Goal: Task Accomplishment & Management: Manage account settings

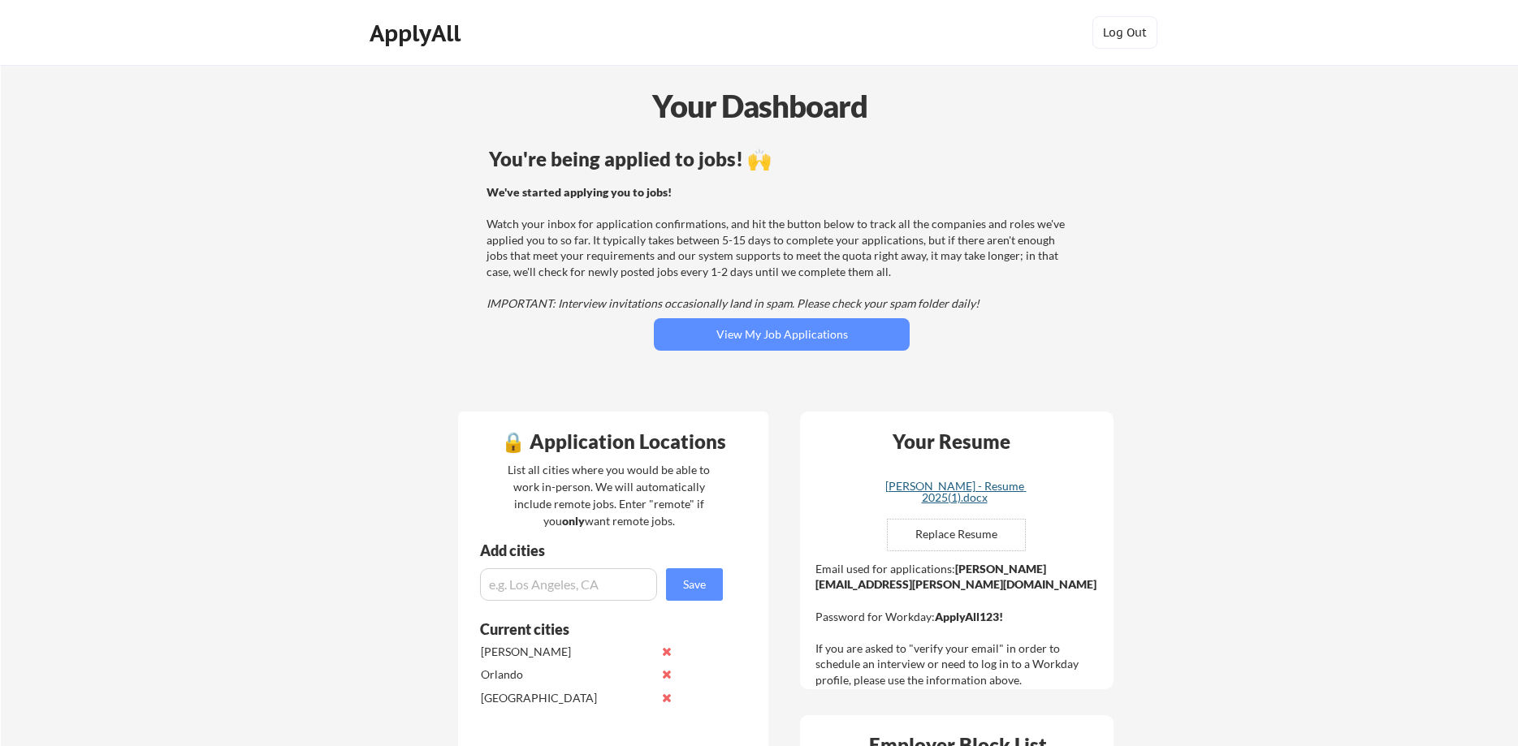
click at [953, 488] on div "Daniel Rosero - Resume 2025(1).docx" at bounding box center [954, 492] width 193 height 23
click at [978, 536] on input "file" at bounding box center [956, 535] width 137 height 31
type input "C:\fakepath\Daniel Rosero - Resume 2025(1)(3).docx"
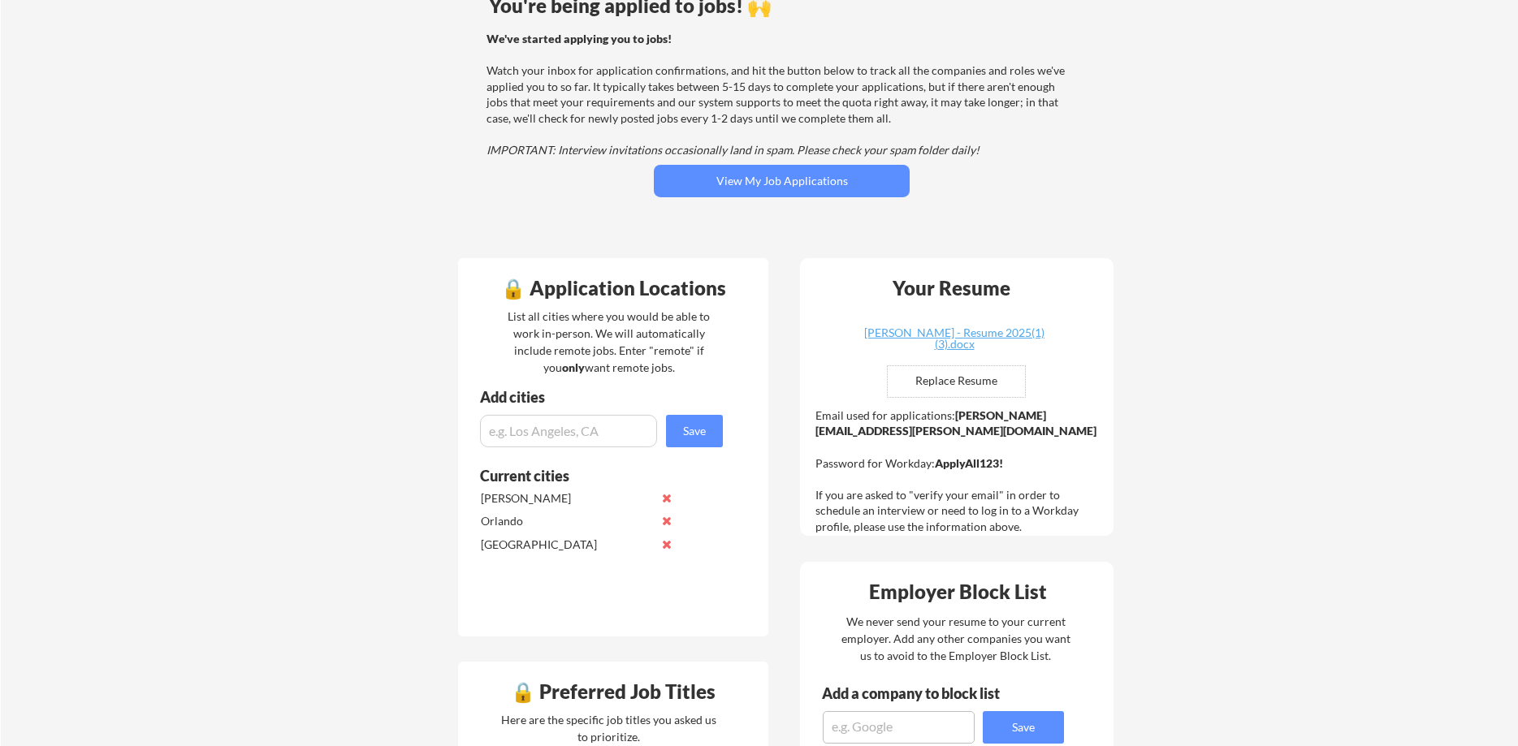
scroll to position [149, 0]
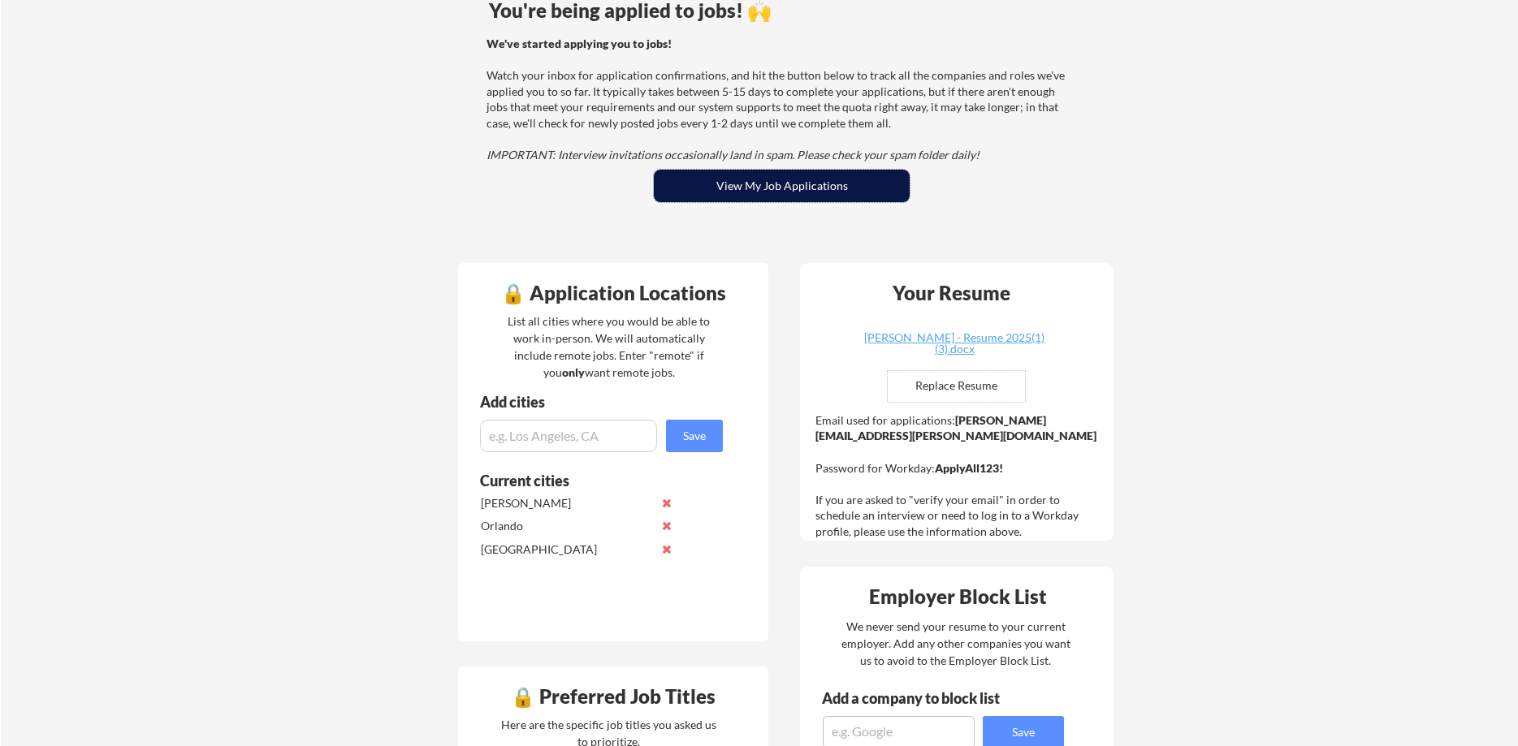
click at [806, 197] on button "View My Job Applications" at bounding box center [782, 186] width 256 height 32
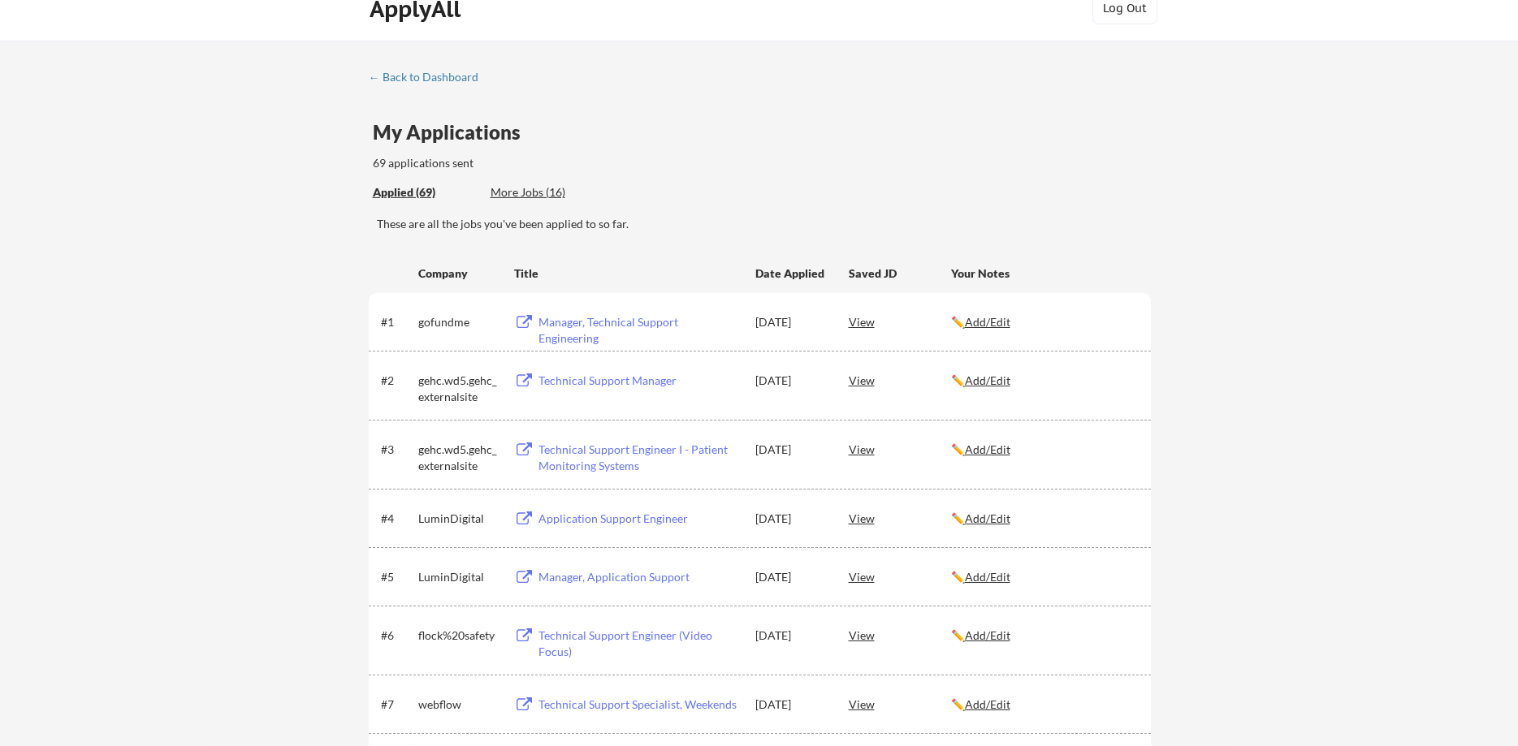
scroll to position [24, 0]
click at [978, 521] on u "Add/Edit" at bounding box center [987, 519] width 45 height 14
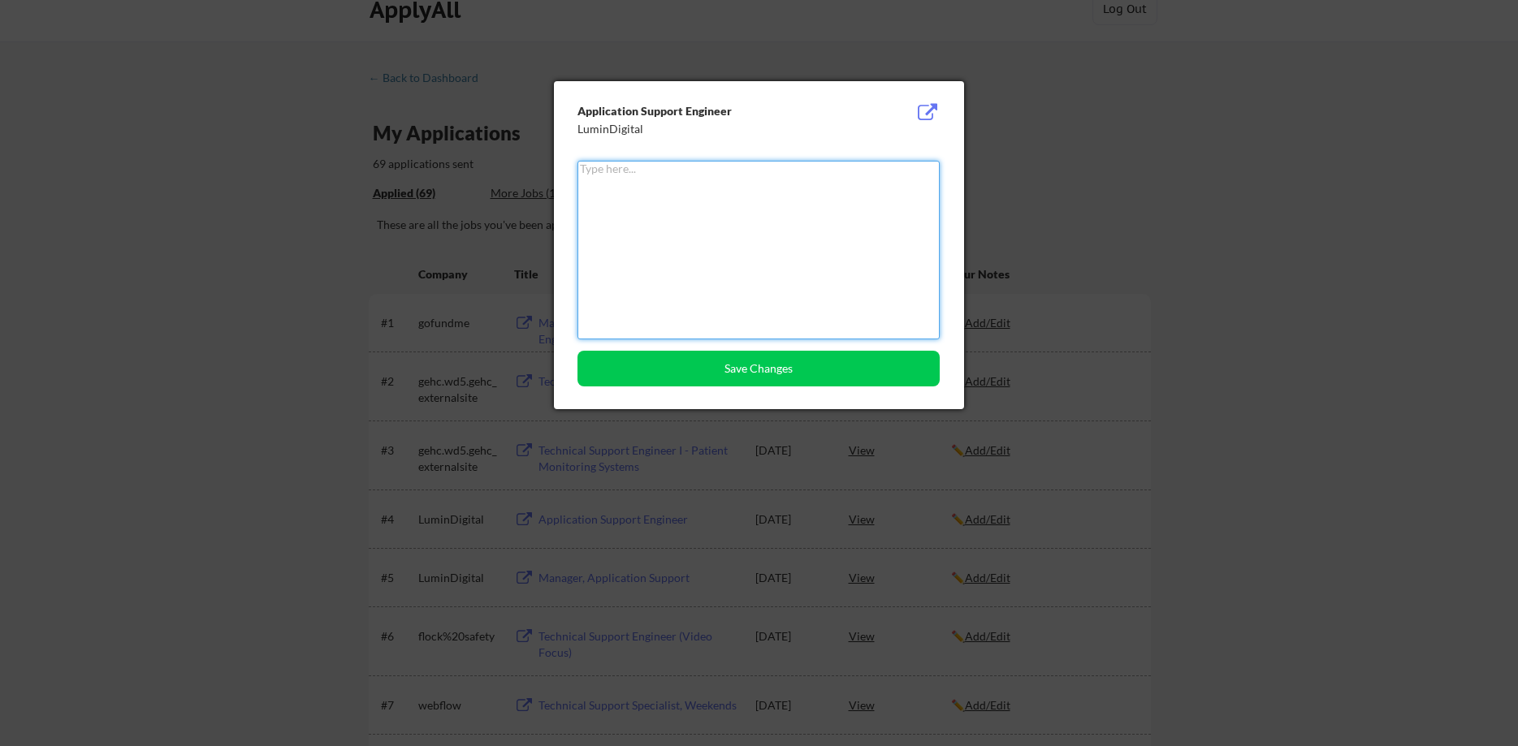
click at [789, 227] on textarea at bounding box center [758, 250] width 362 height 179
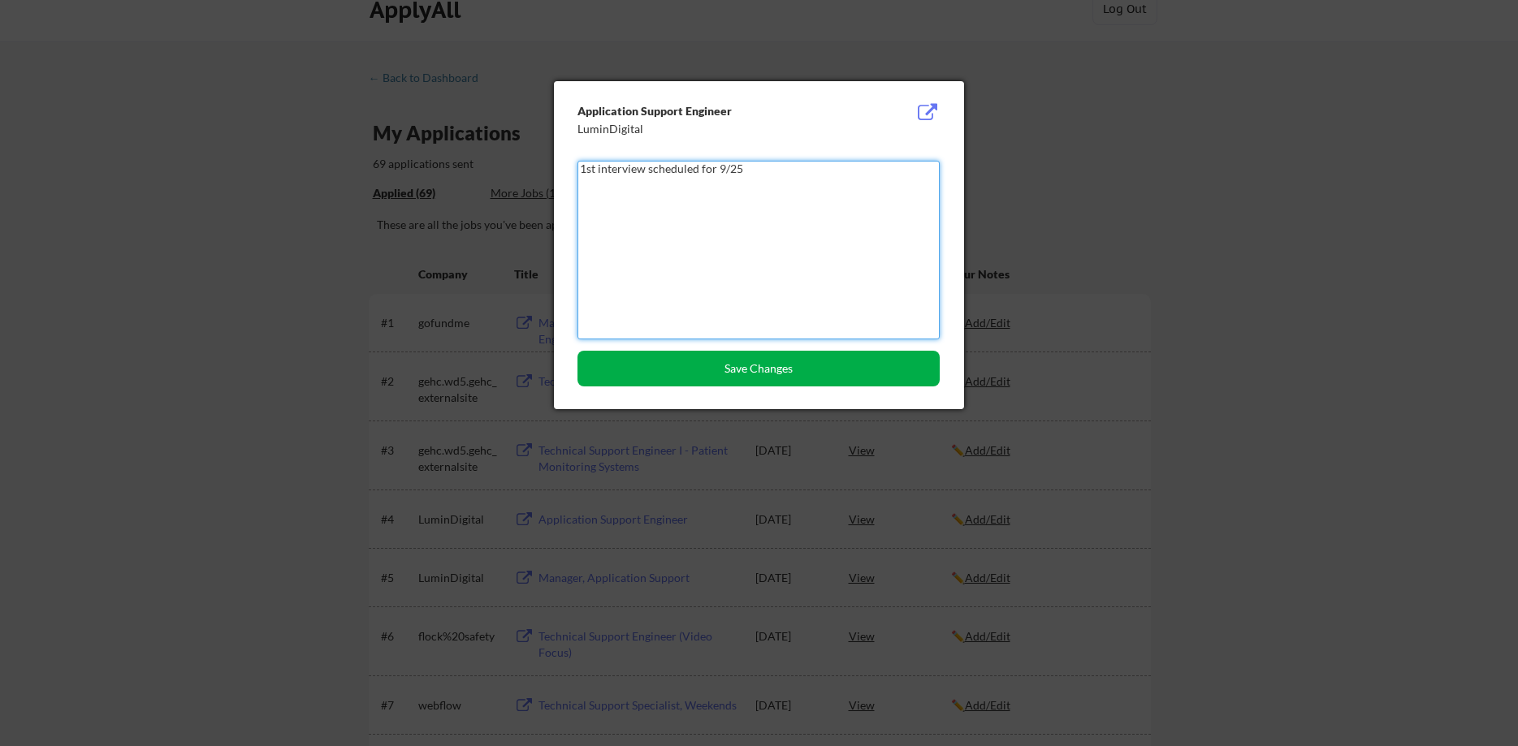
type textarea "1st interview scheduled for 9/25"
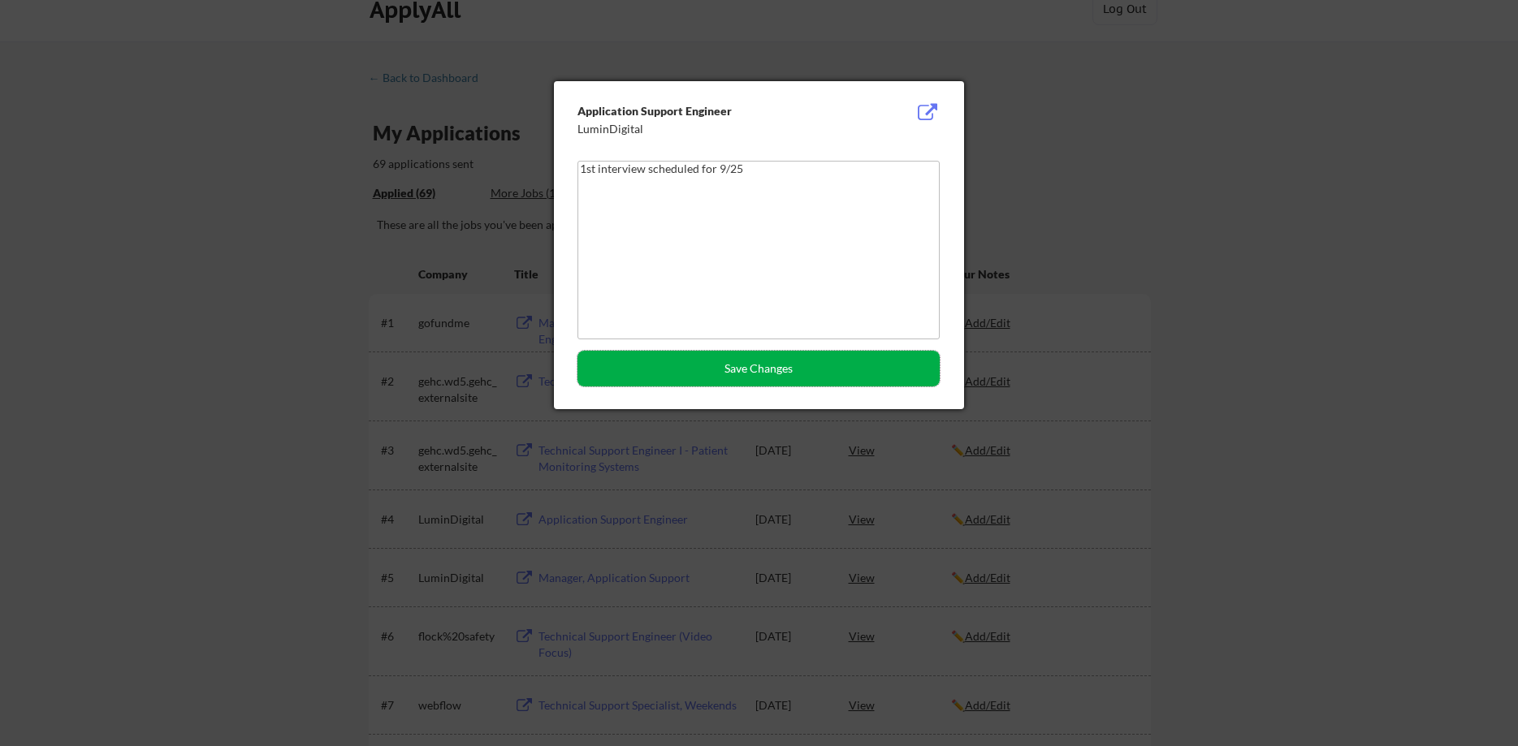
click at [719, 365] on button "Save Changes" at bounding box center [758, 369] width 362 height 36
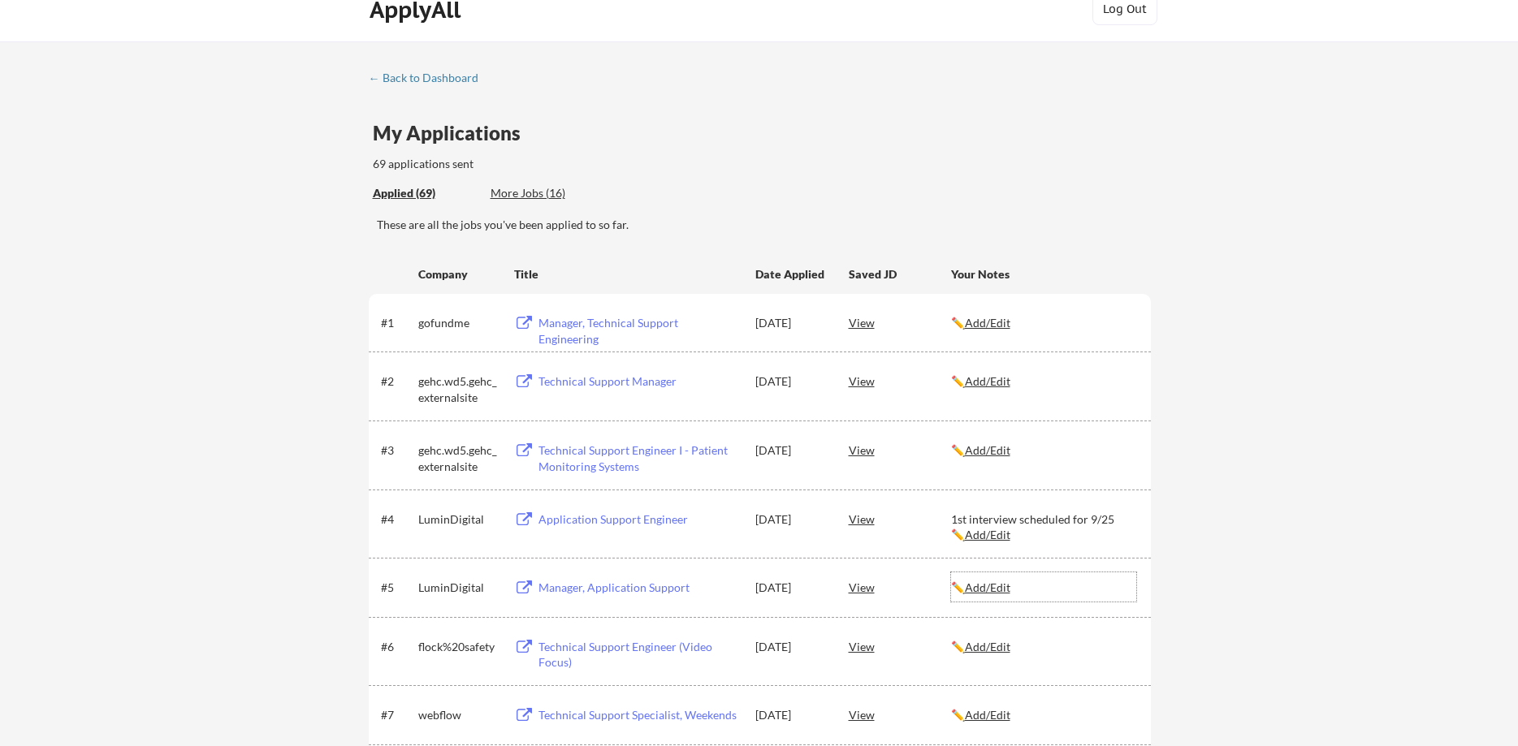
click at [999, 589] on u "Add/Edit" at bounding box center [987, 588] width 45 height 14
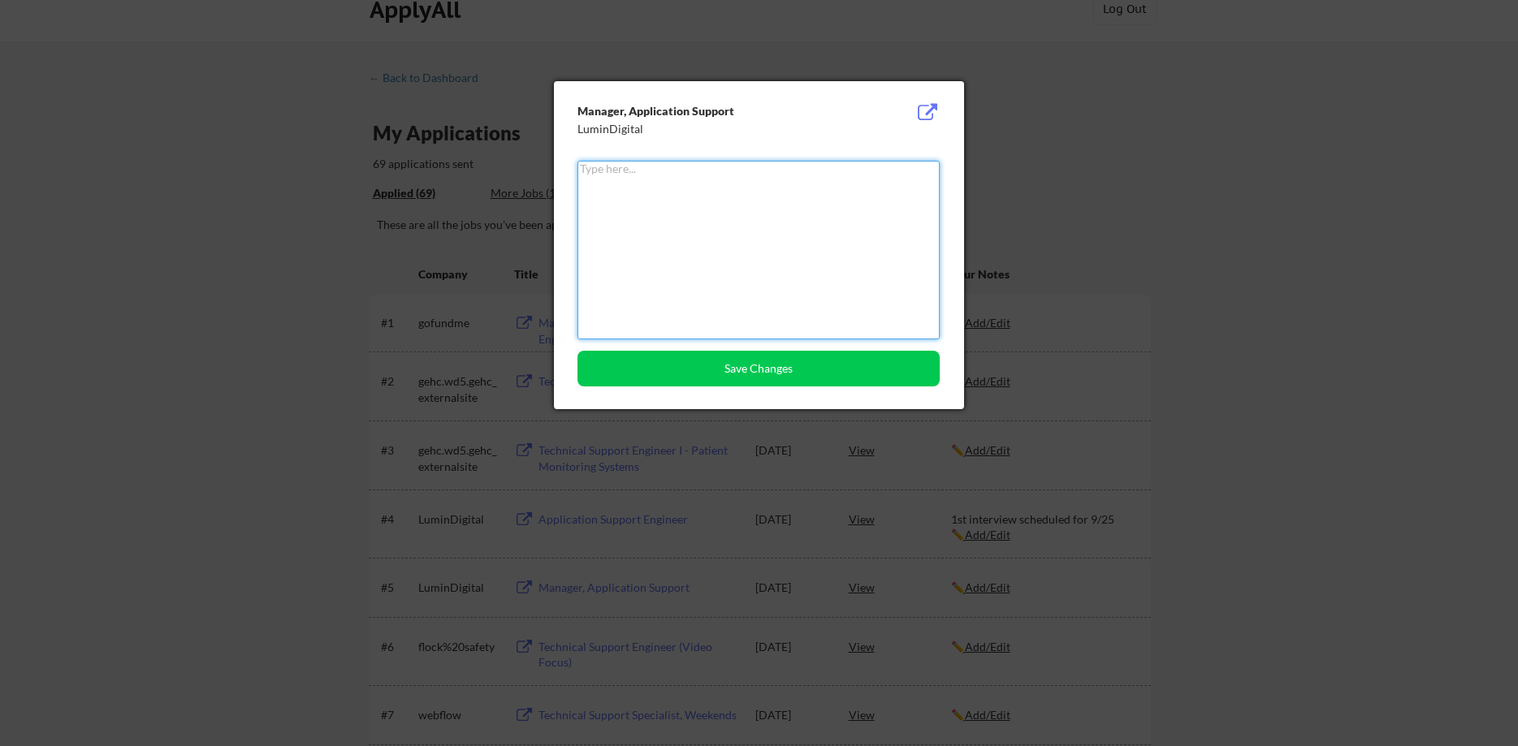
click at [746, 266] on textarea at bounding box center [758, 250] width 362 height 179
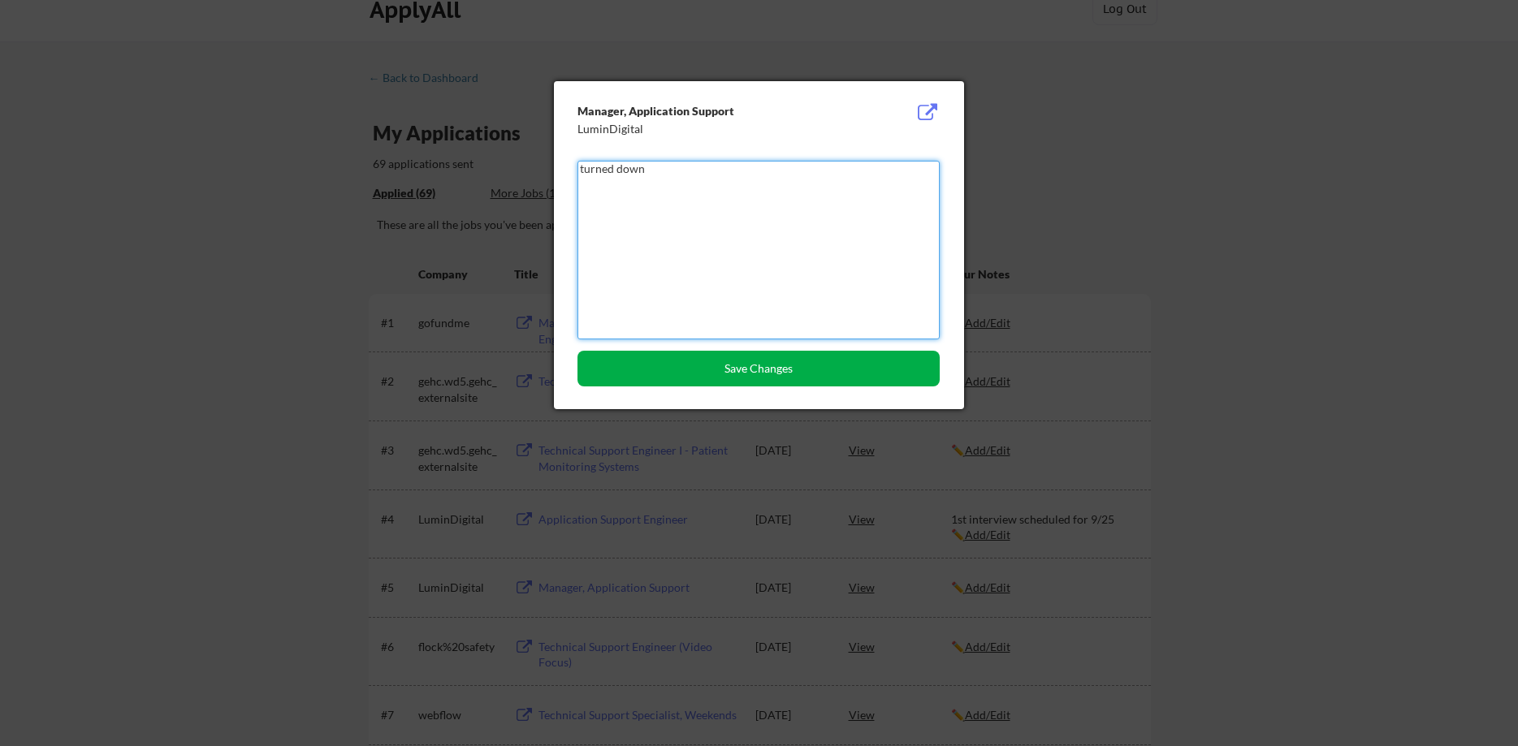
type textarea "turned down"
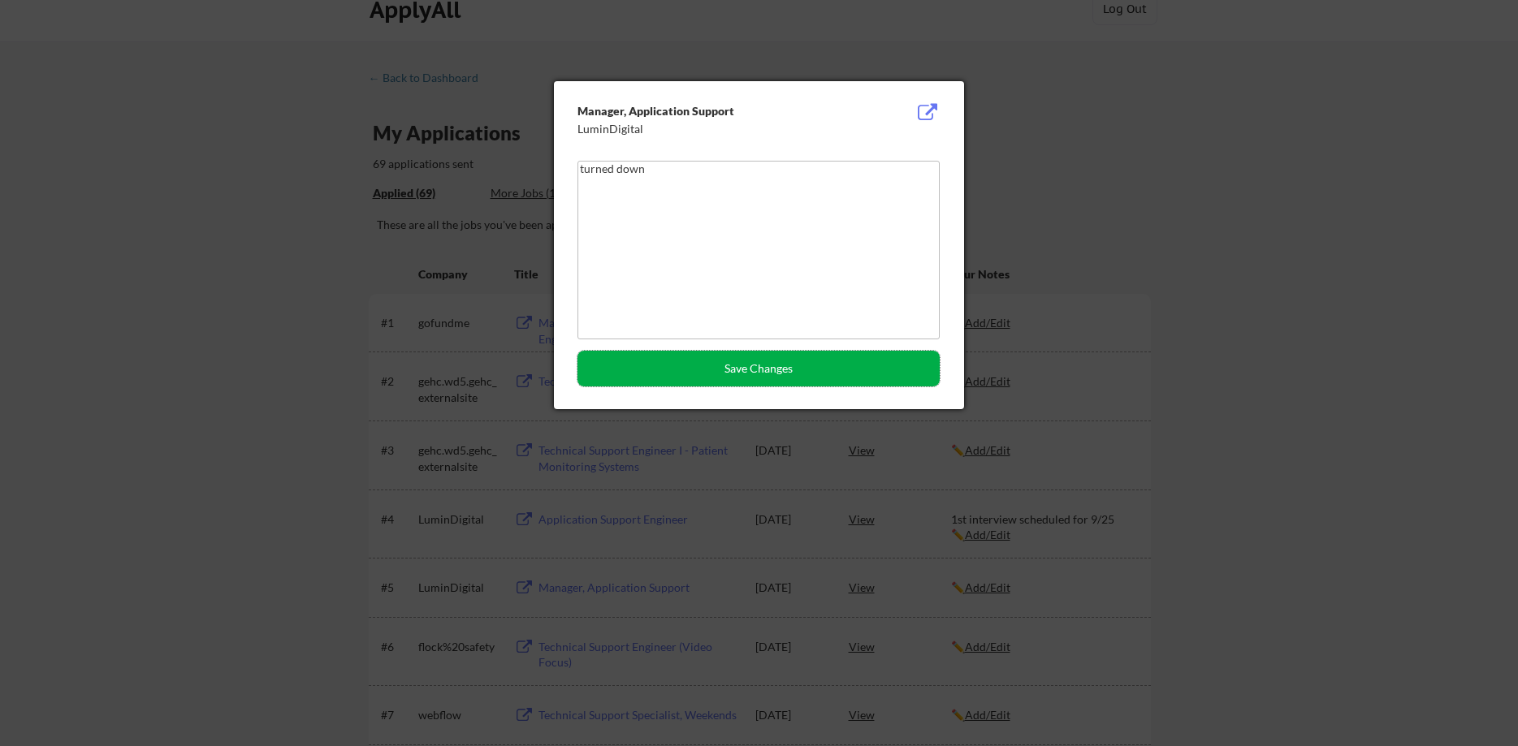
click at [778, 372] on button "Save Changes" at bounding box center [758, 369] width 362 height 36
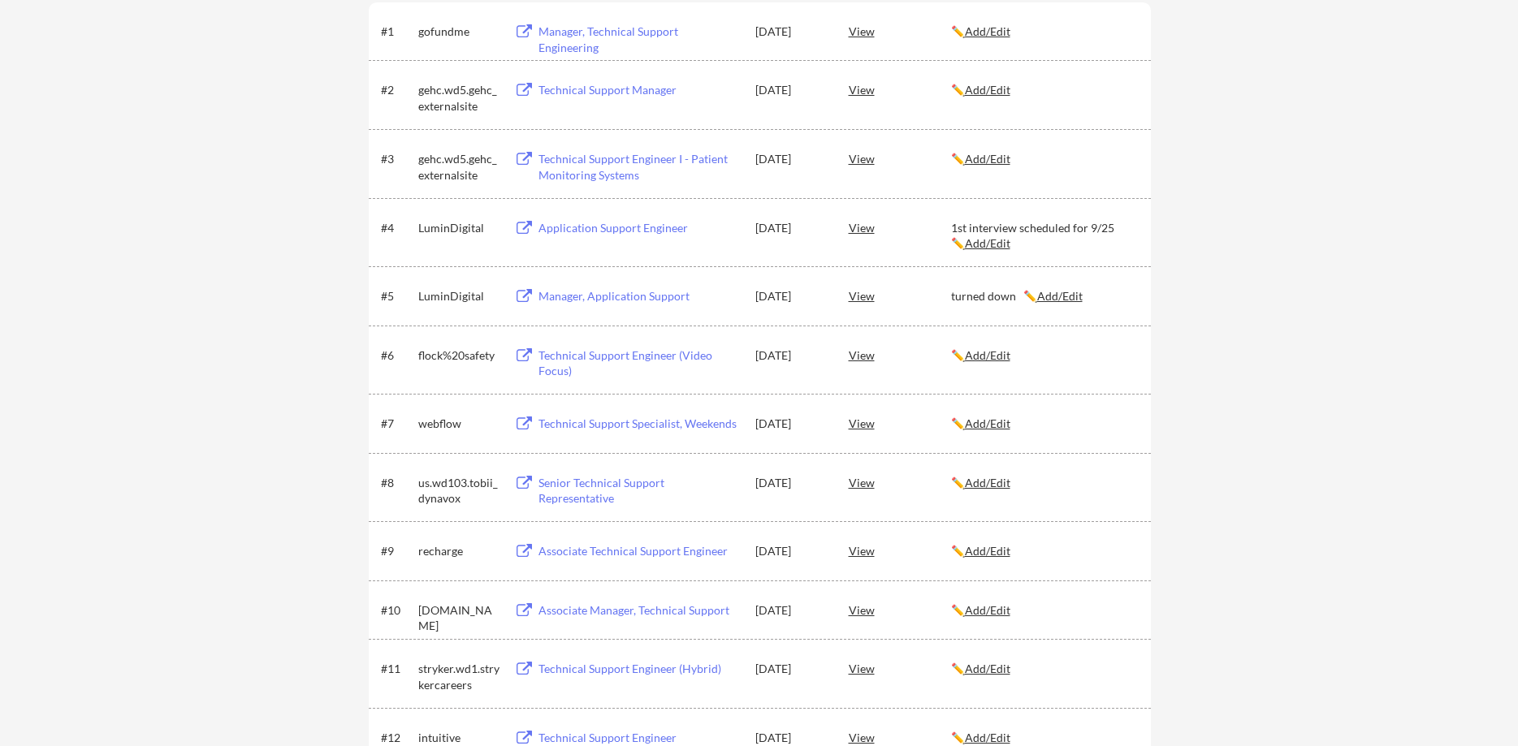
scroll to position [0, 0]
